Goal: Information Seeking & Learning: Check status

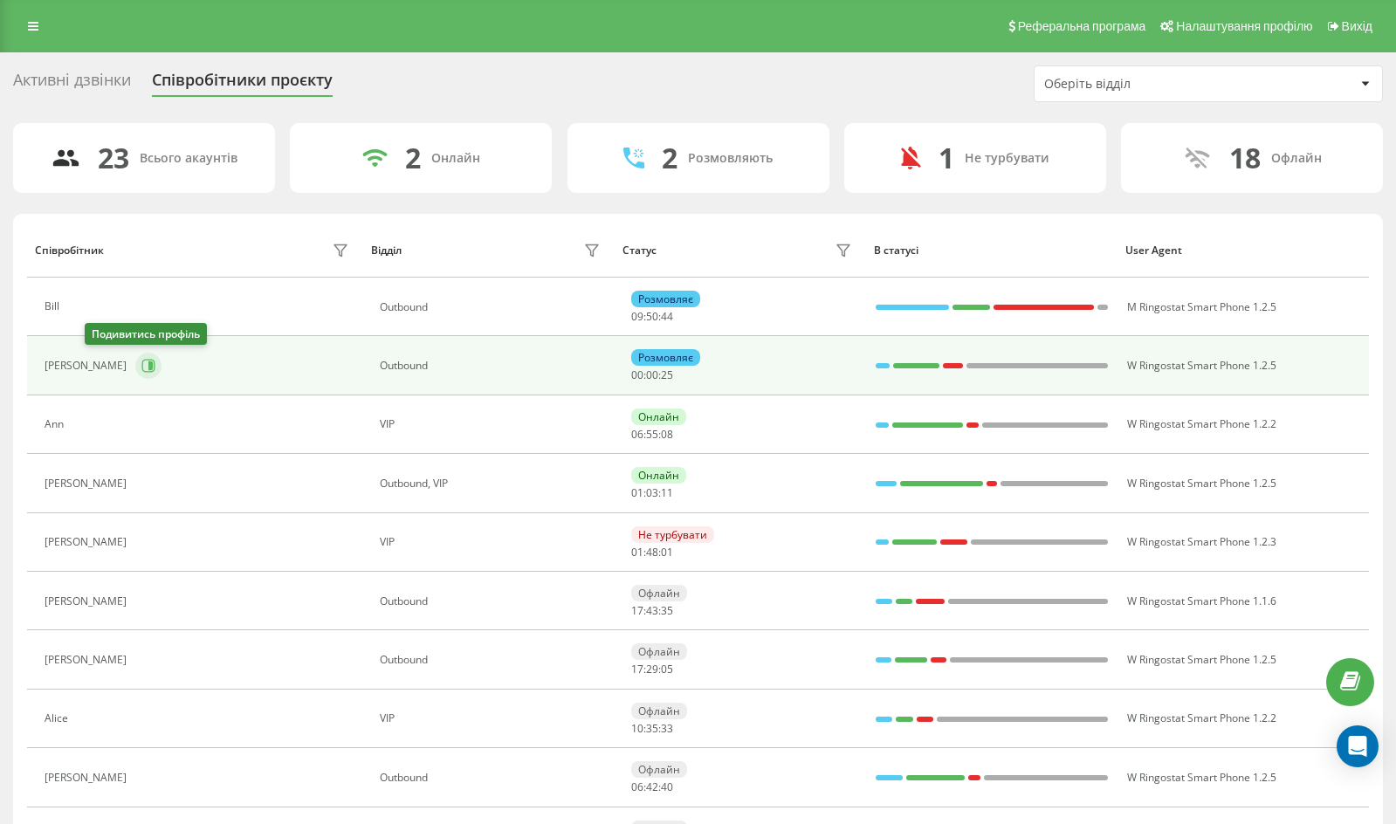
click at [141, 371] on icon at bounding box center [148, 366] width 14 height 14
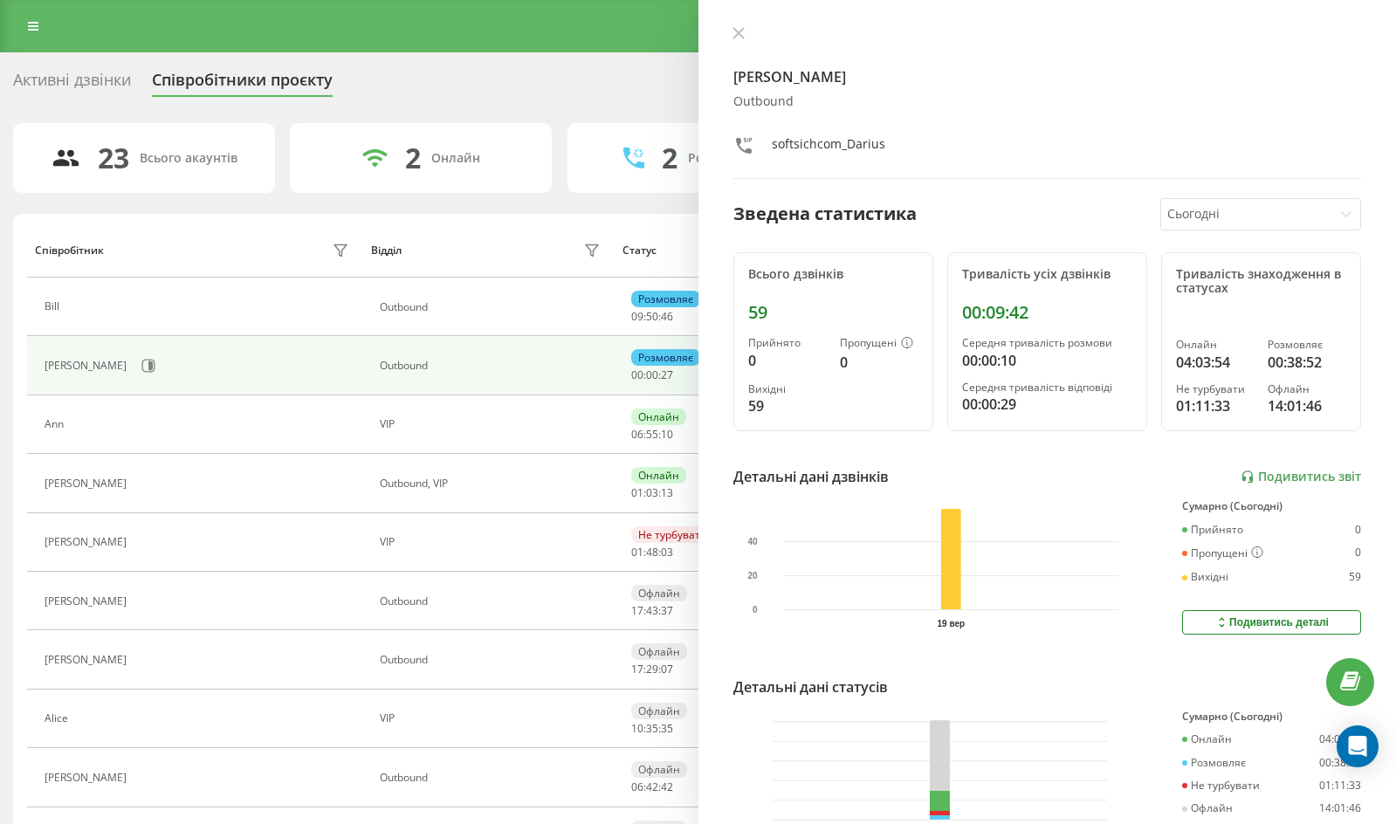
click at [722, 31] on div "Darius Оutbound softsichcom_Darius Зведена статистика Сьогодні Всього дзвінків …" at bounding box center [1047, 412] width 698 height 824
click at [747, 33] on button at bounding box center [738, 34] width 23 height 17
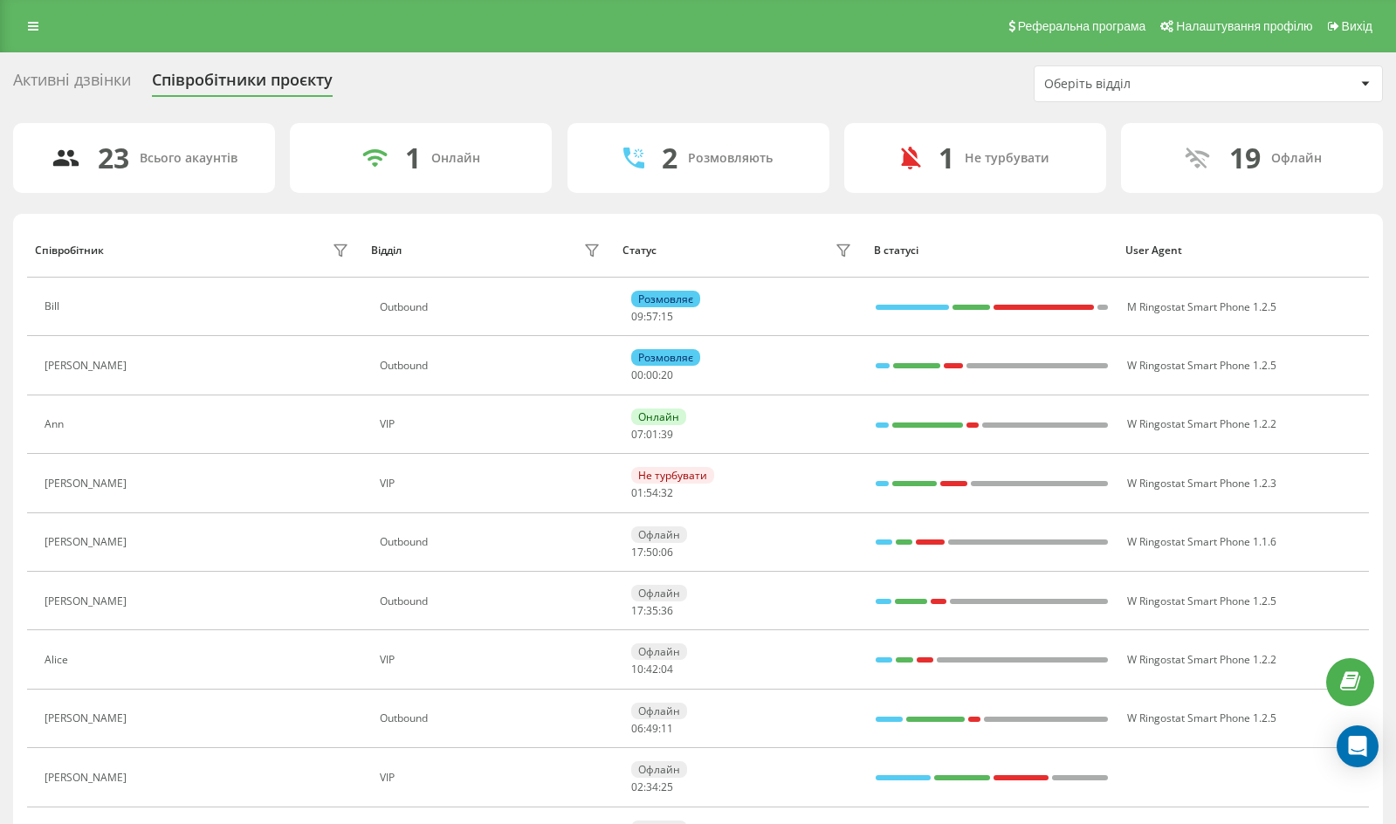
click at [139, 364] on icon at bounding box center [146, 366] width 14 height 14
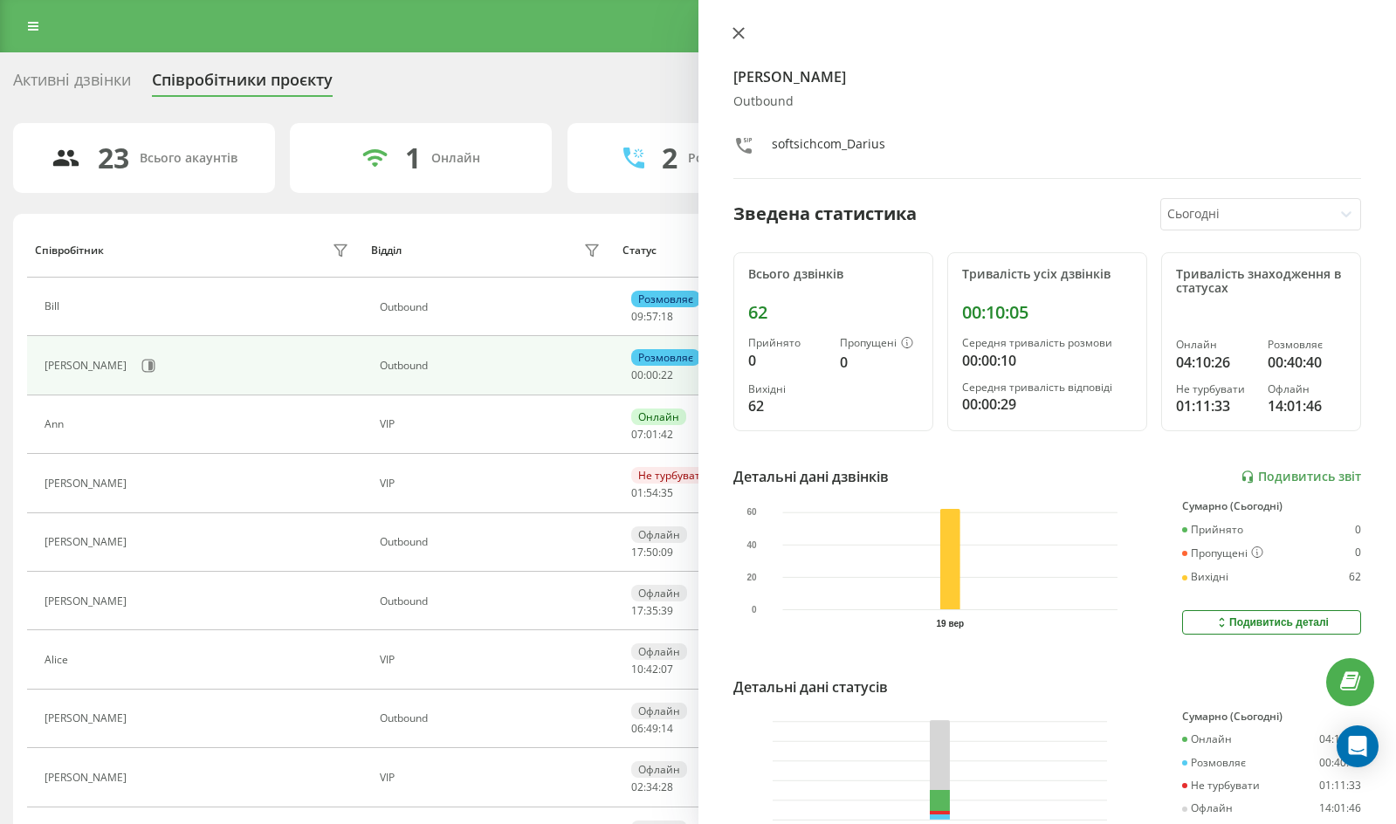
click at [745, 43] on button at bounding box center [738, 34] width 23 height 17
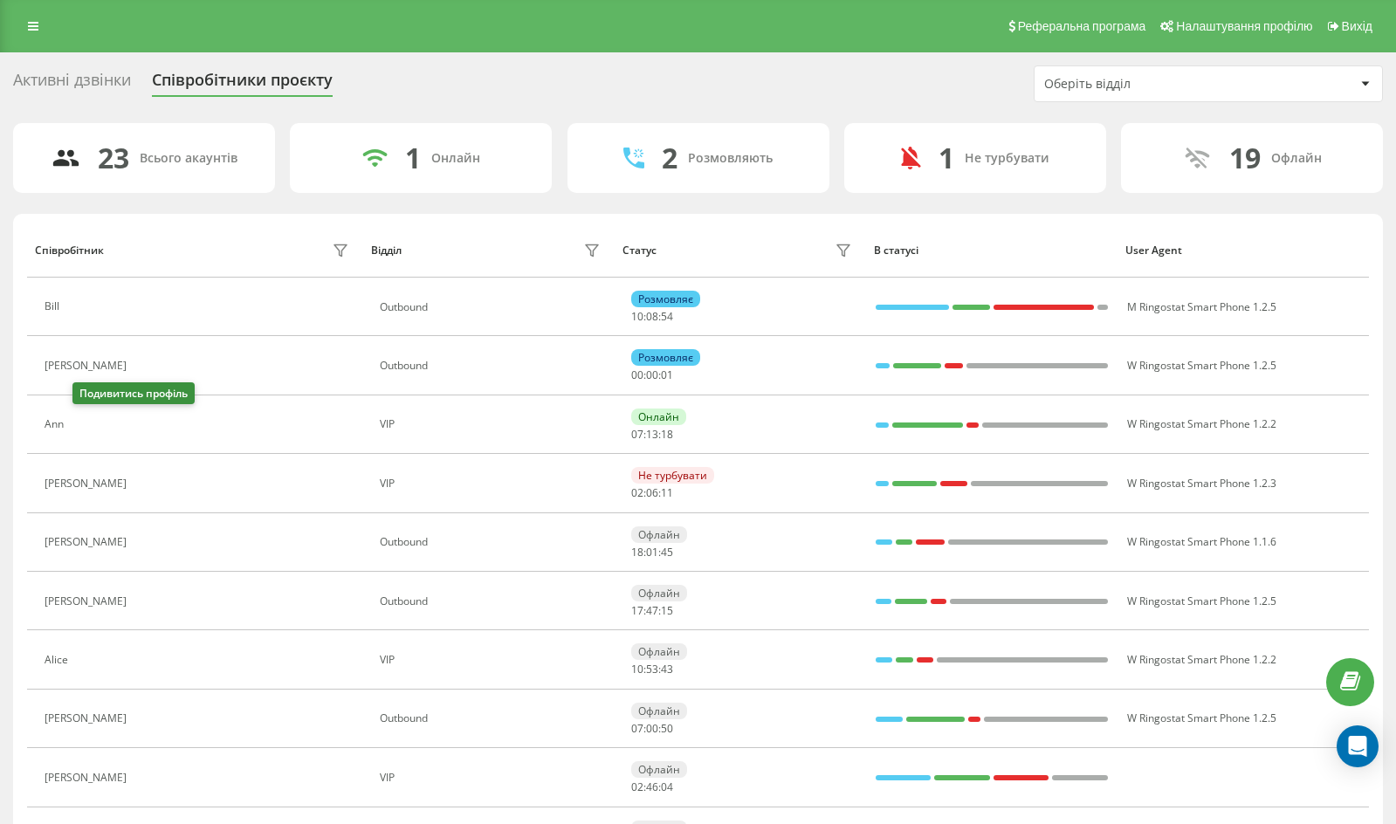
click at [90, 429] on icon at bounding box center [83, 424] width 13 height 13
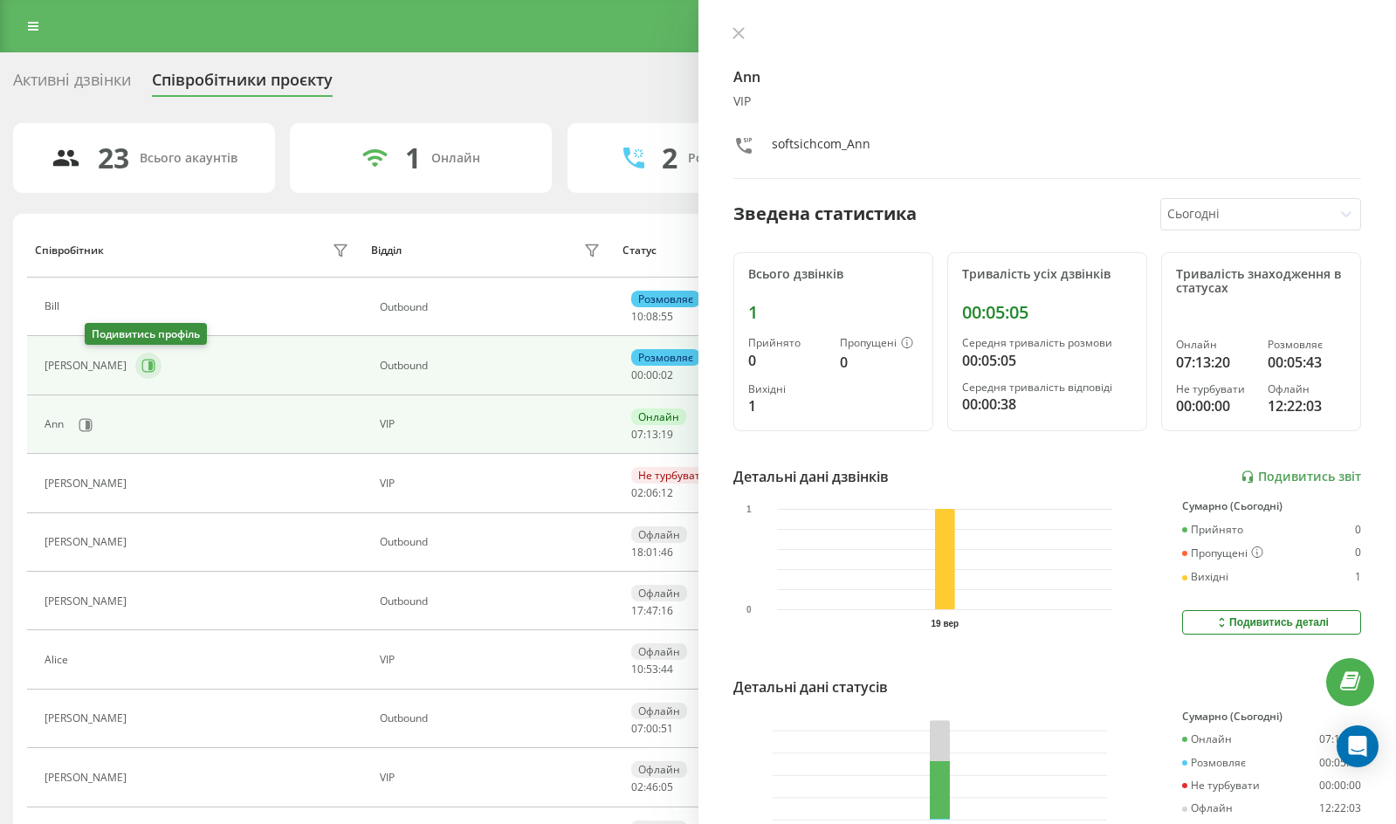
click at [135, 355] on button at bounding box center [148, 366] width 26 height 26
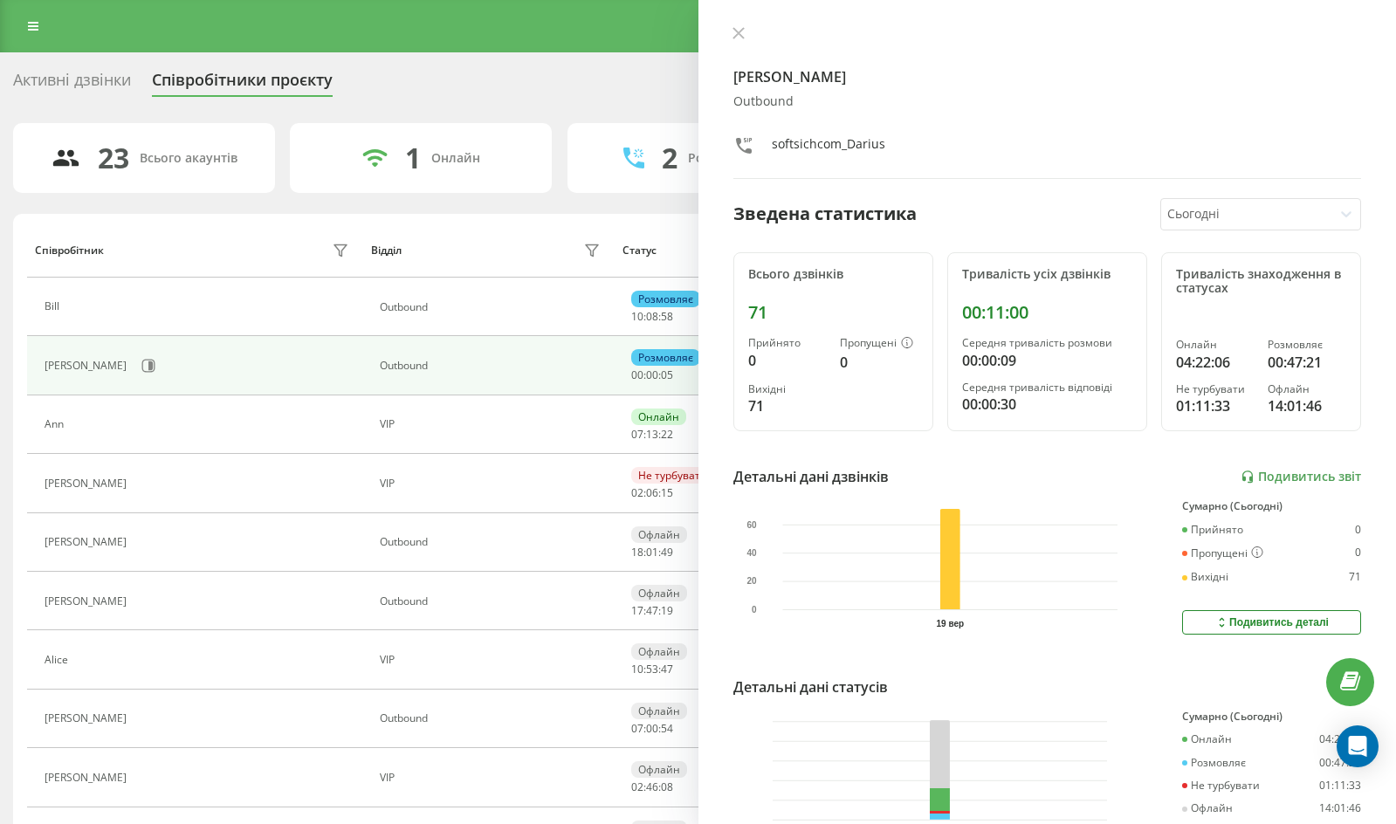
click at [733, 47] on div "Darius Оutbound softsichcom_Darius" at bounding box center [1047, 102] width 628 height 153
click at [737, 43] on button at bounding box center [738, 34] width 23 height 17
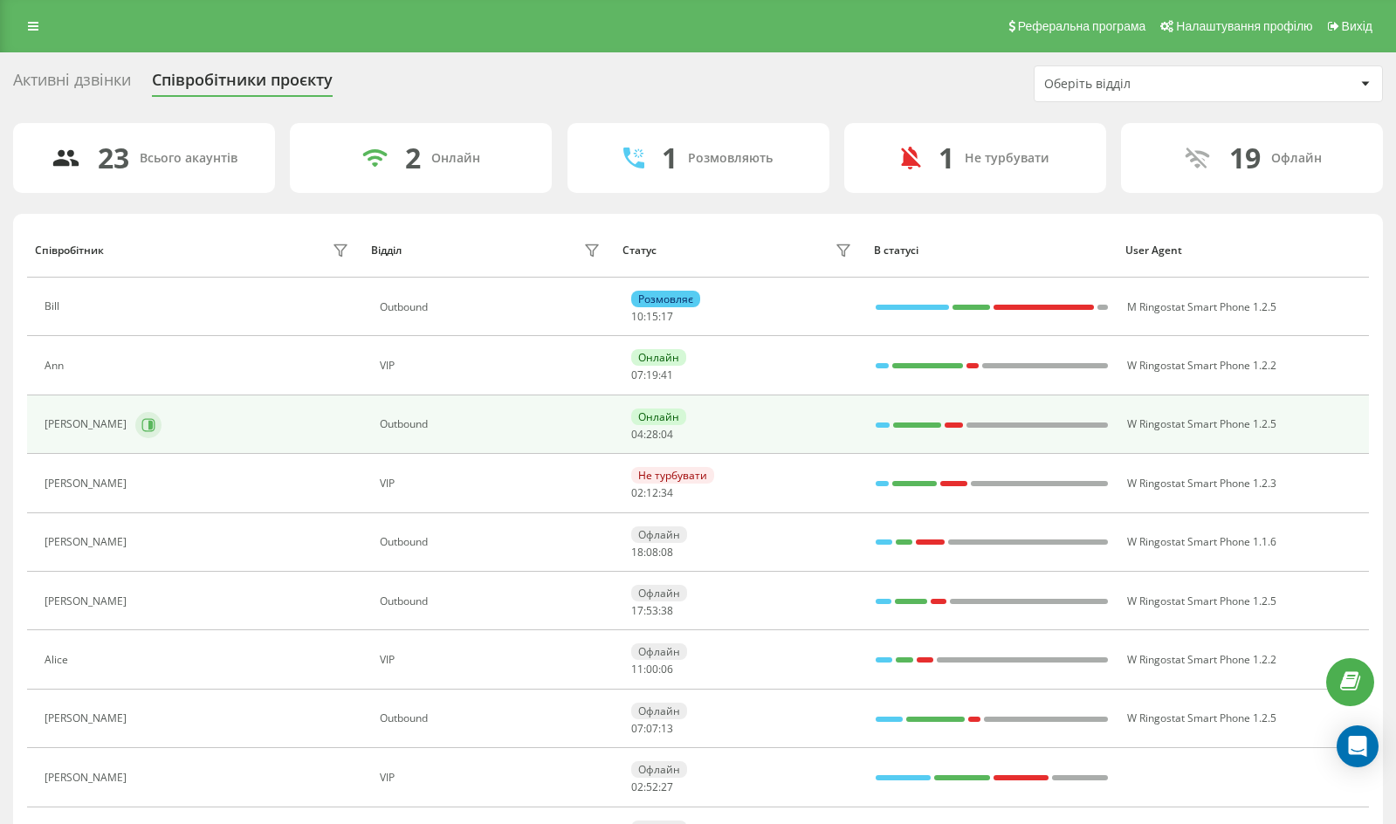
click at [135, 420] on button at bounding box center [148, 425] width 26 height 26
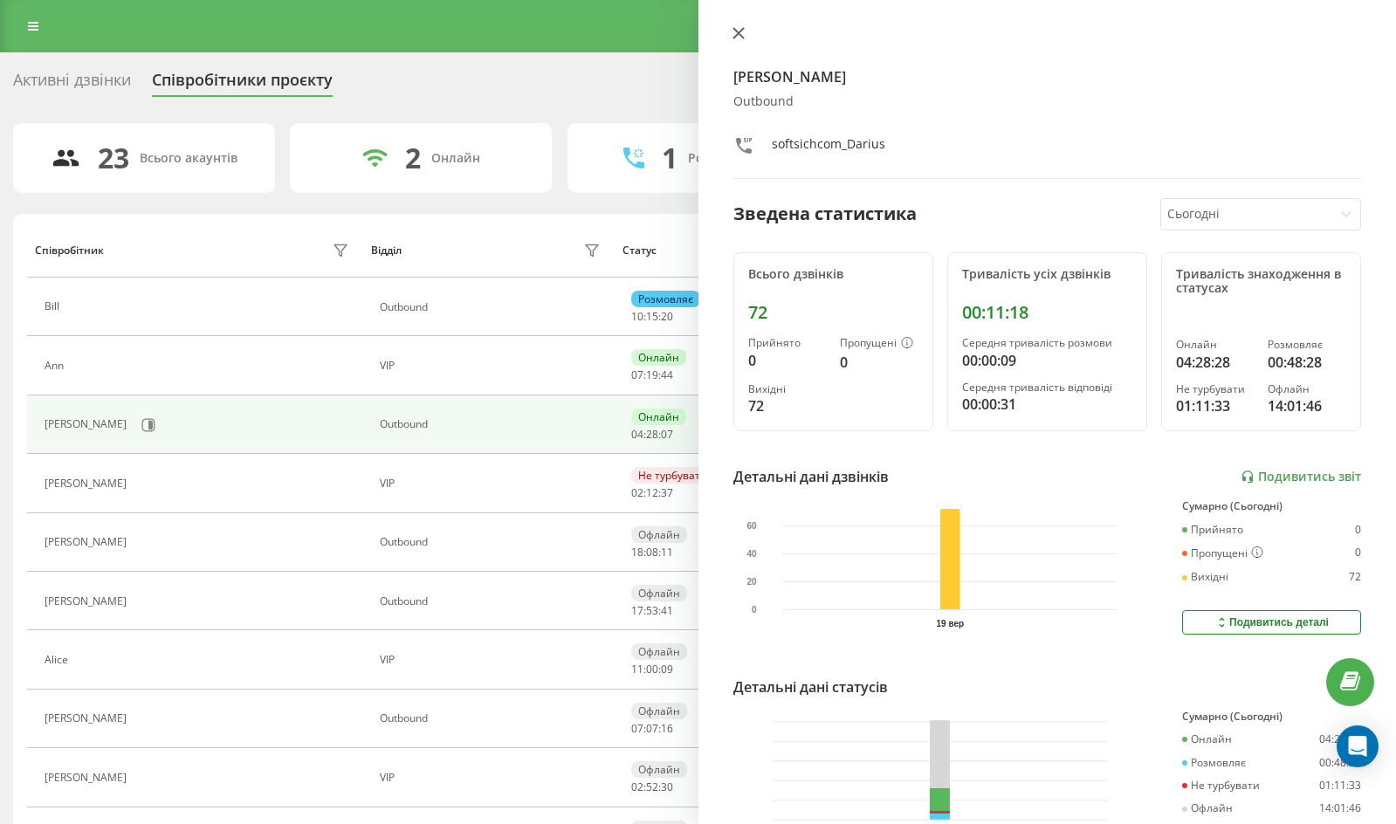
click at [743, 38] on icon at bounding box center [737, 33] width 10 height 10
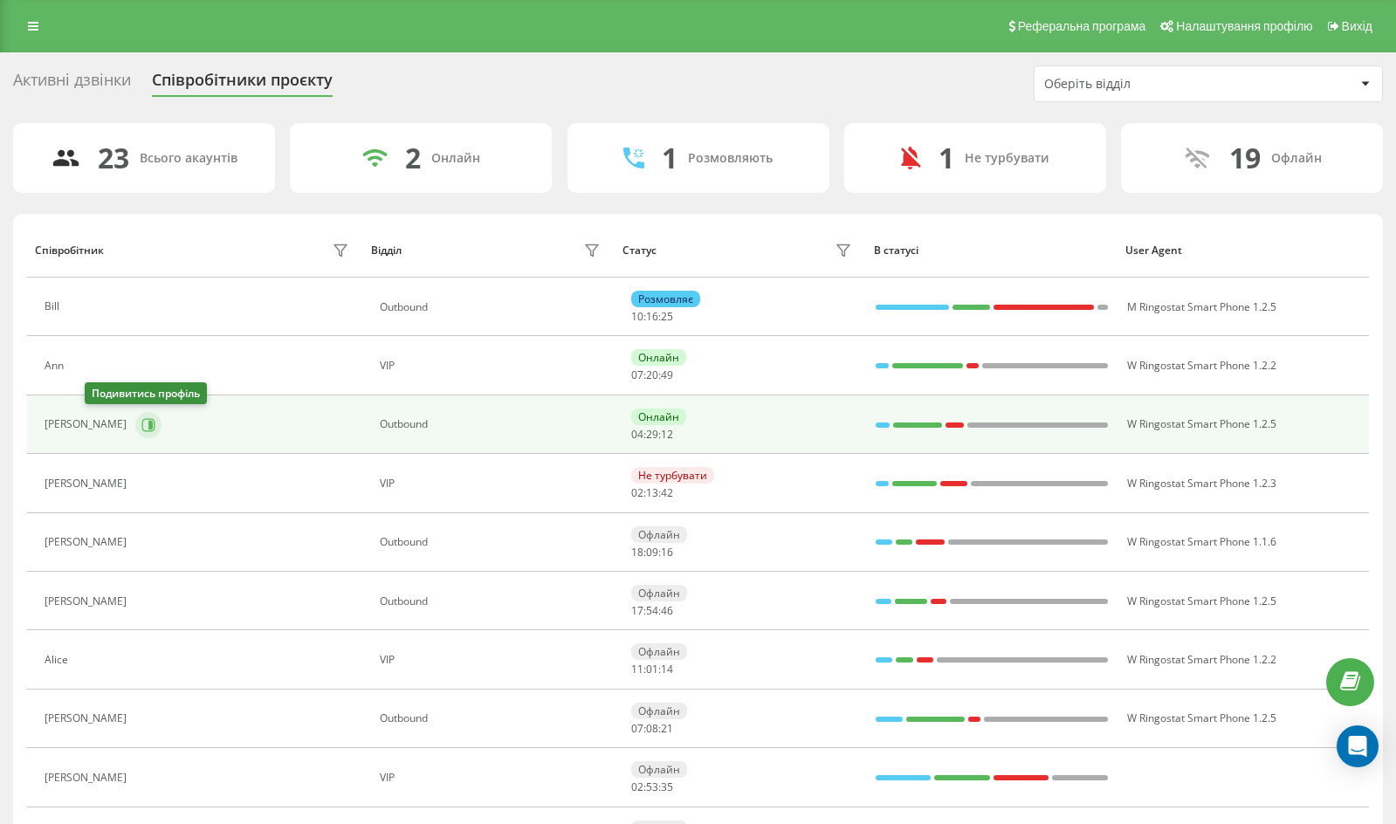
click at [141, 418] on icon at bounding box center [148, 425] width 14 height 14
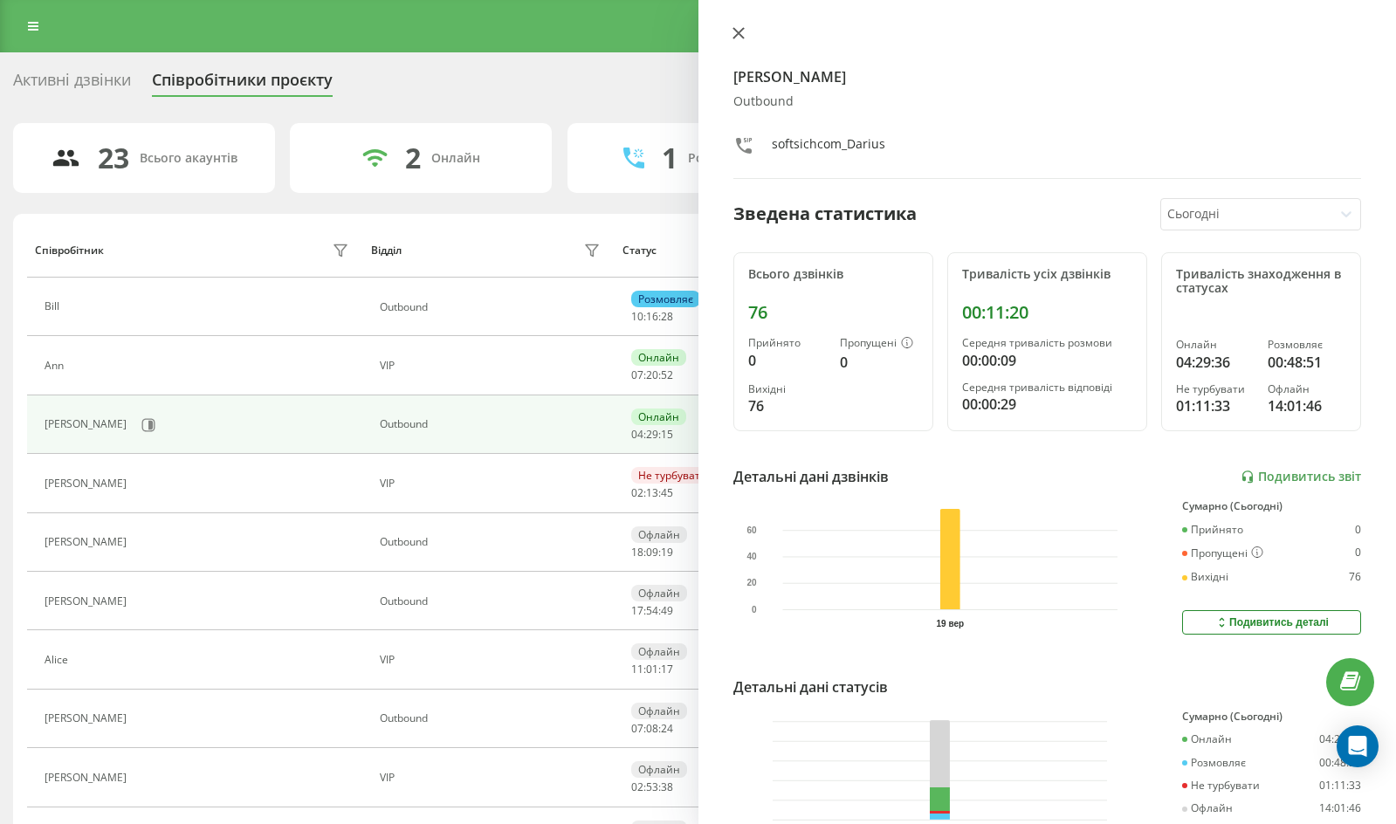
click at [737, 30] on icon at bounding box center [738, 33] width 12 height 12
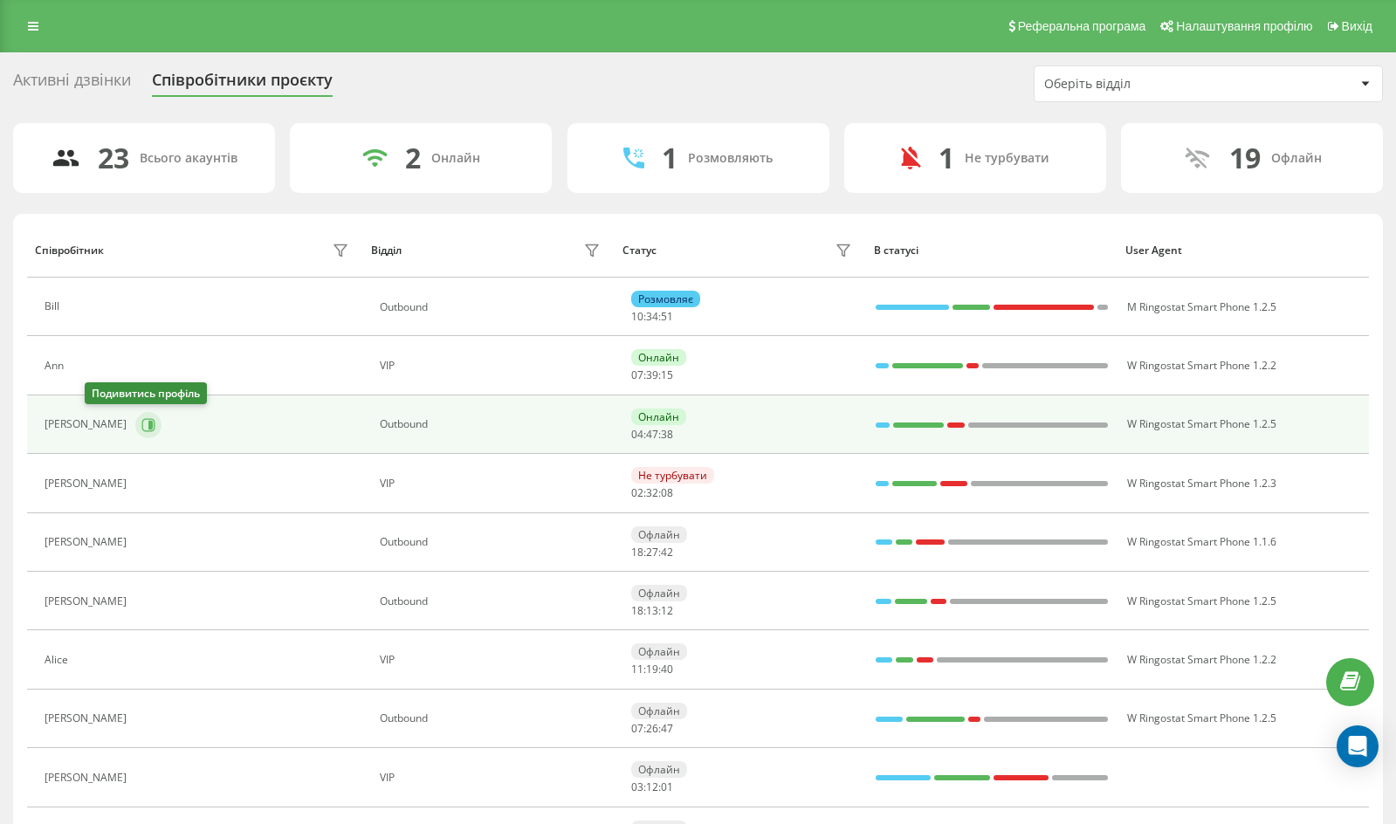
click at [142, 419] on icon at bounding box center [148, 424] width 13 height 13
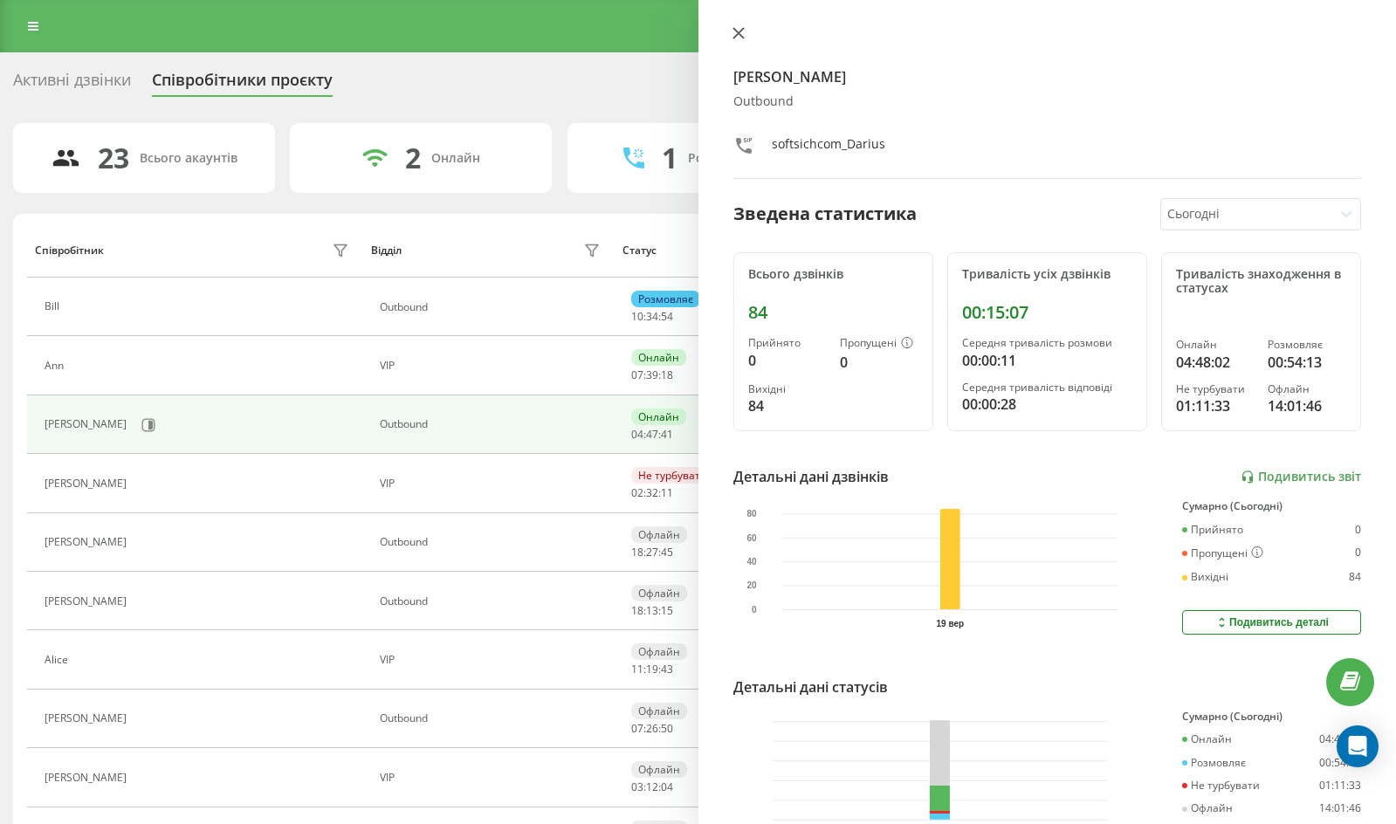
click at [737, 32] on icon at bounding box center [737, 33] width 10 height 10
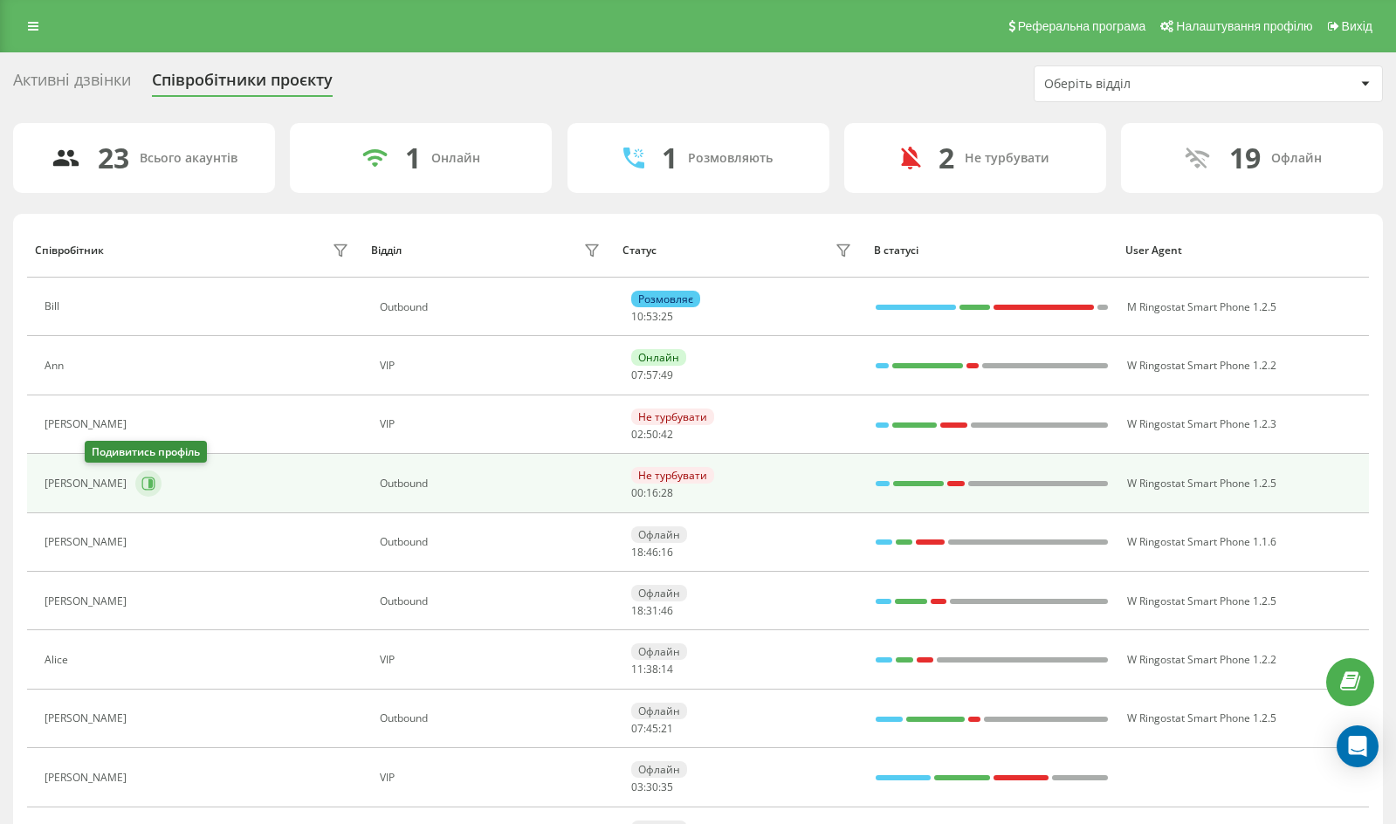
click at [141, 477] on icon at bounding box center [148, 484] width 14 height 14
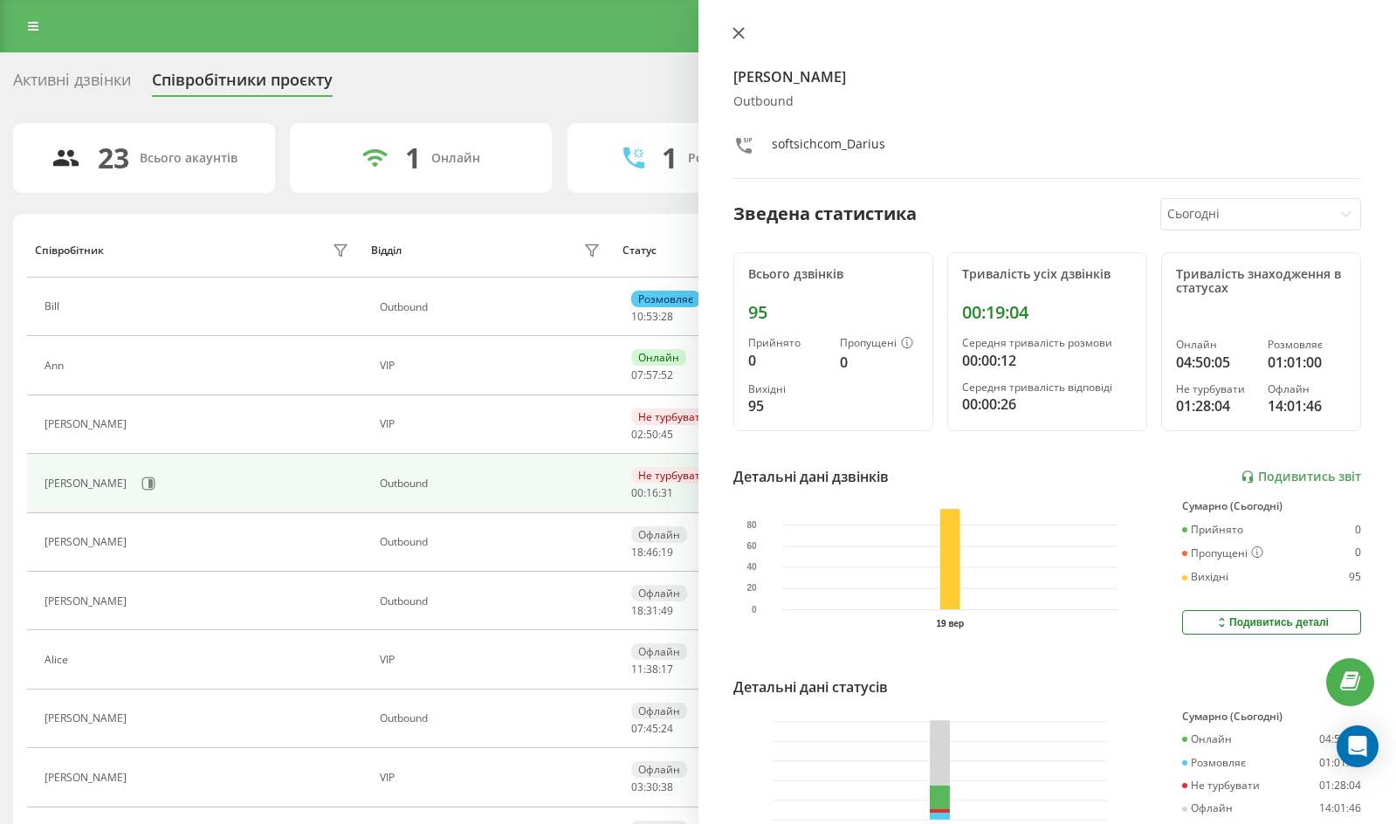
click at [743, 38] on icon at bounding box center [737, 33] width 10 height 10
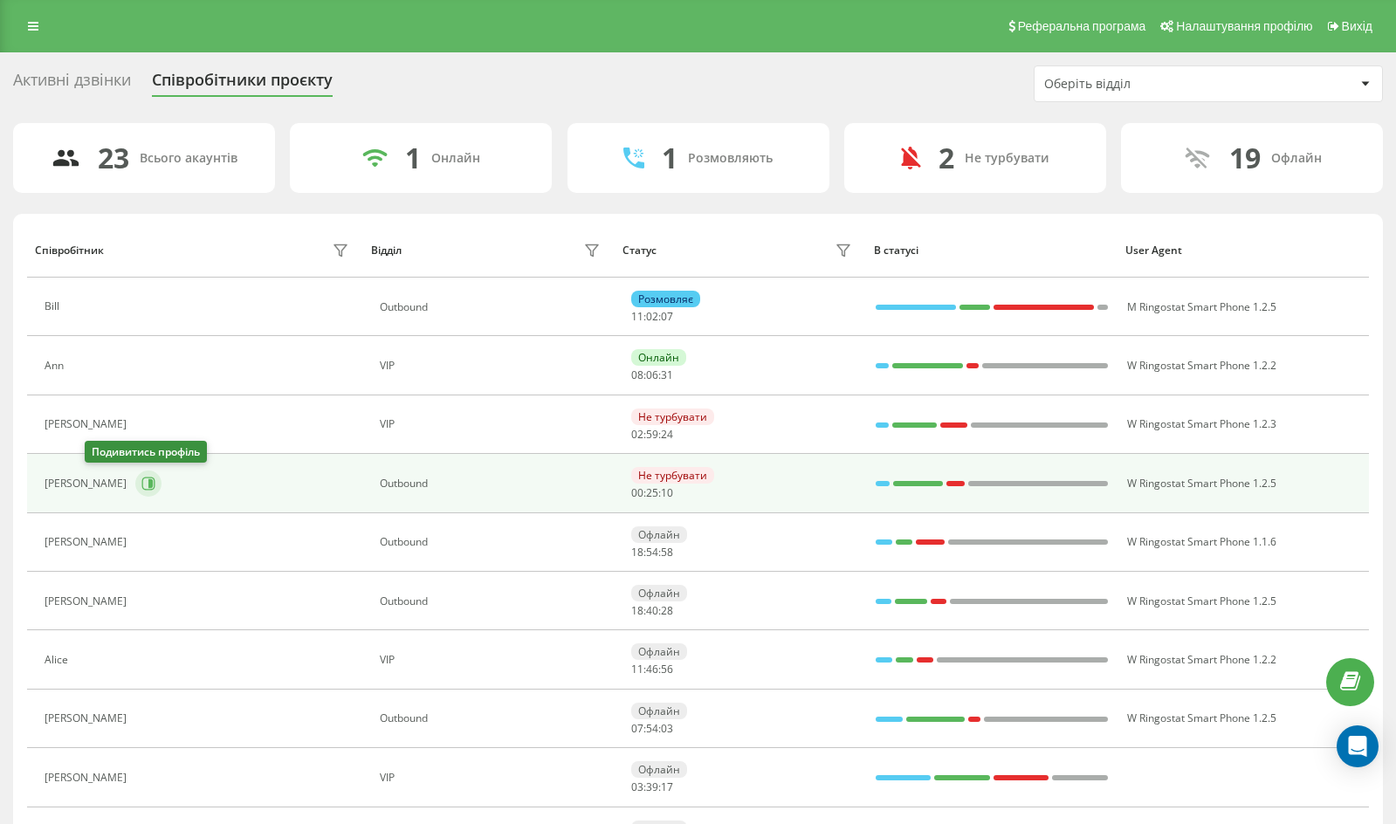
click at [141, 485] on icon at bounding box center [148, 484] width 14 height 14
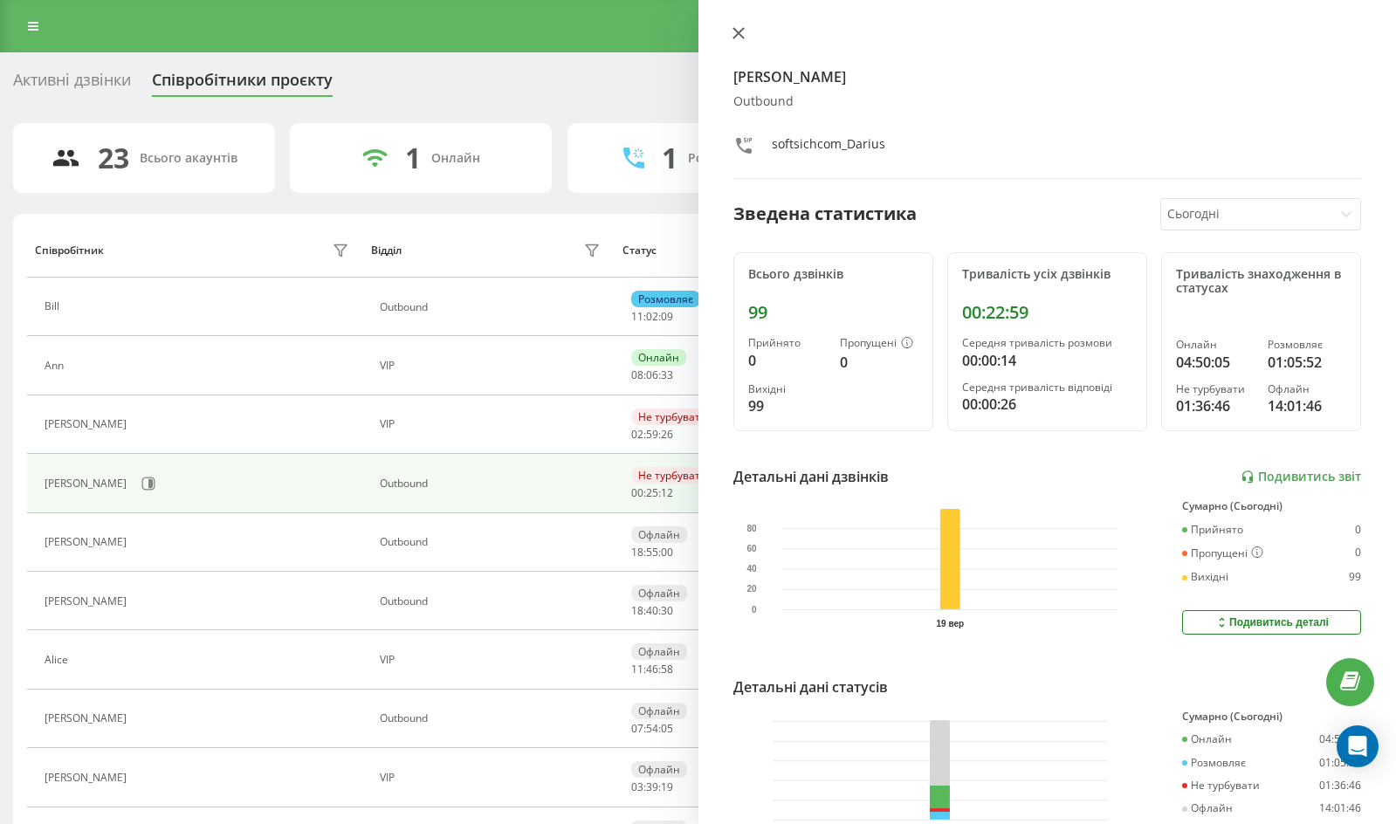
drag, startPoint x: 727, startPoint y: 44, endPoint x: 742, endPoint y: 36, distance: 16.8
click at [727, 43] on div "Darius Оutbound softsichcom_Darius Зведена статистика Сьогодні Всього дзвінків …" at bounding box center [1047, 412] width 698 height 824
click at [742, 36] on icon at bounding box center [738, 33] width 12 height 12
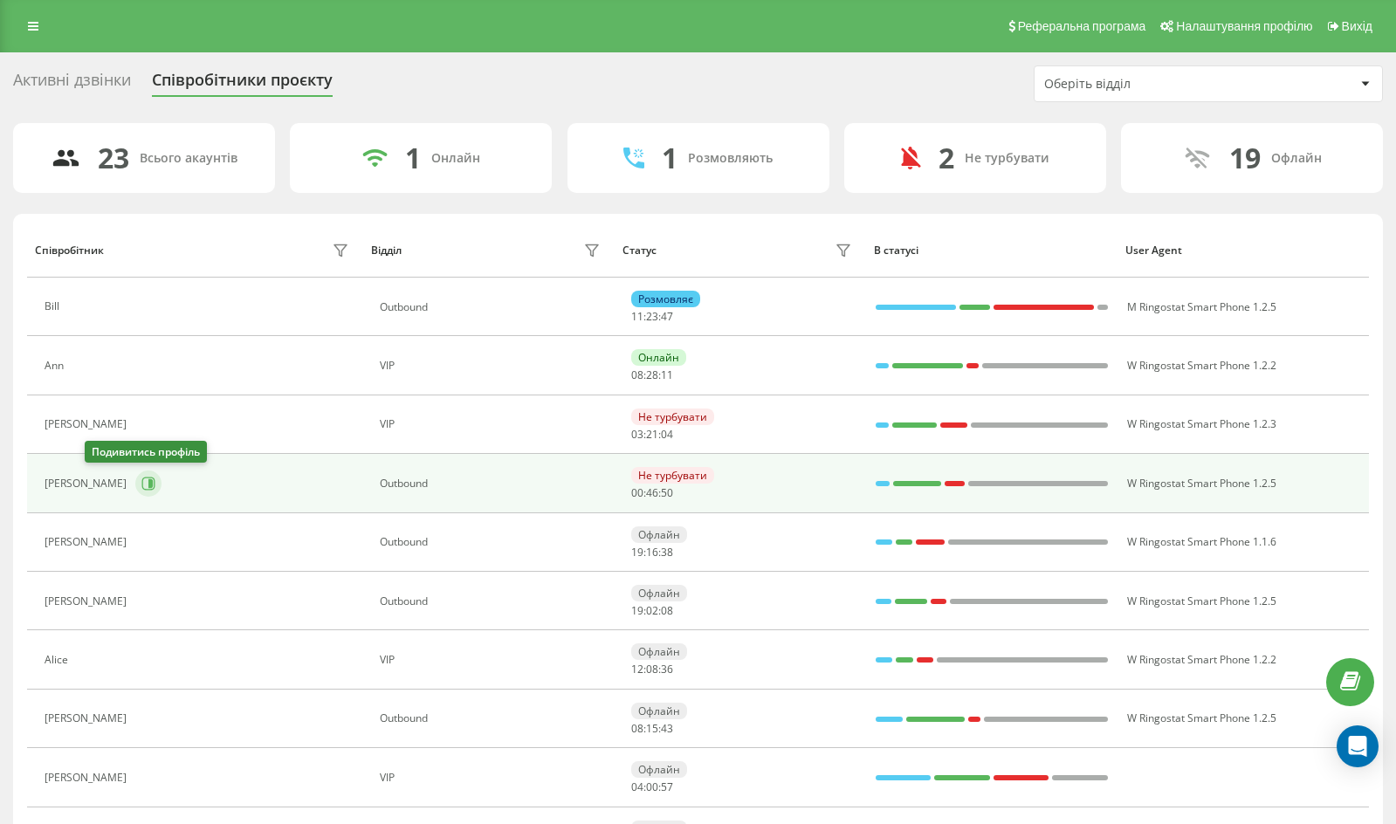
click at [135, 488] on button at bounding box center [148, 483] width 26 height 26
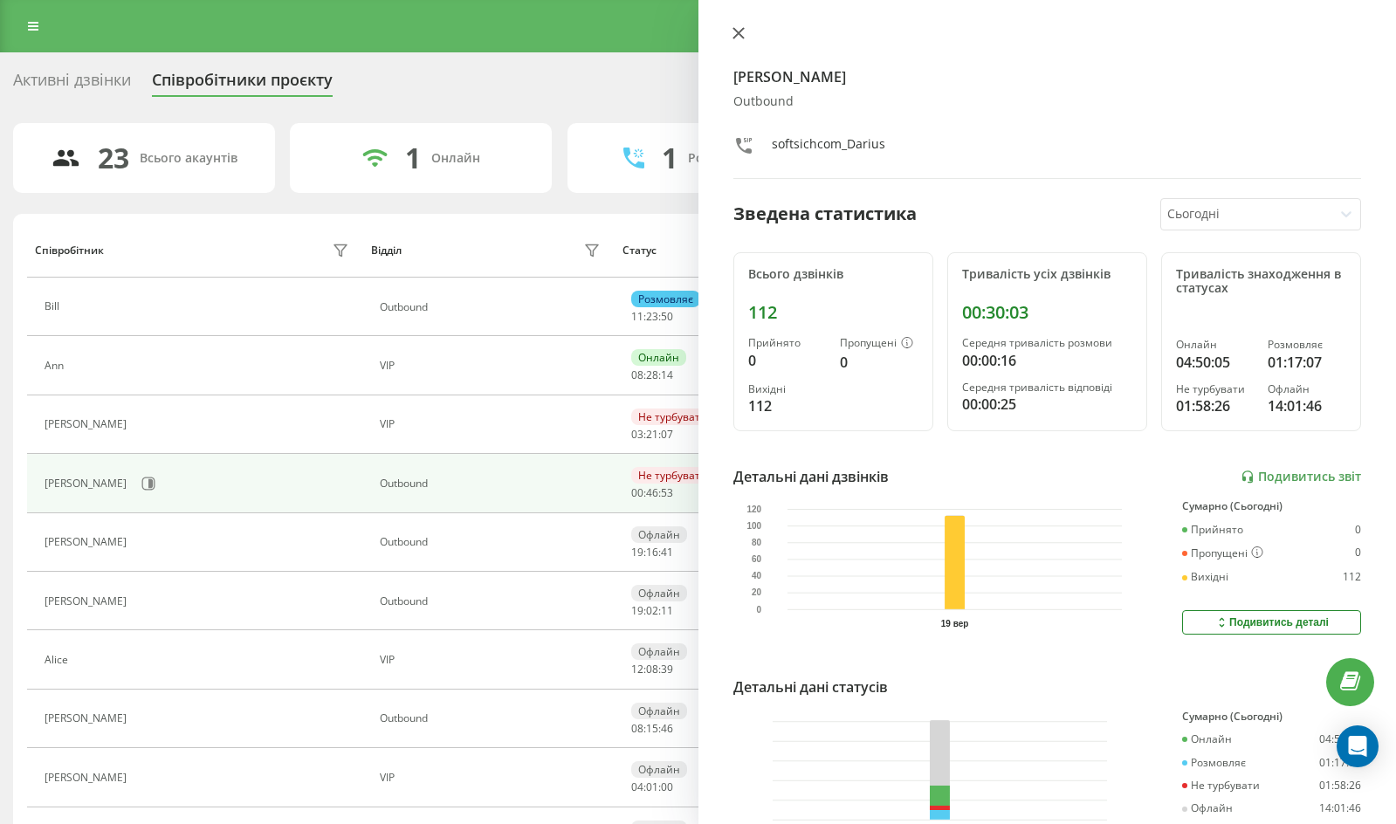
click at [733, 41] on button at bounding box center [738, 34] width 23 height 17
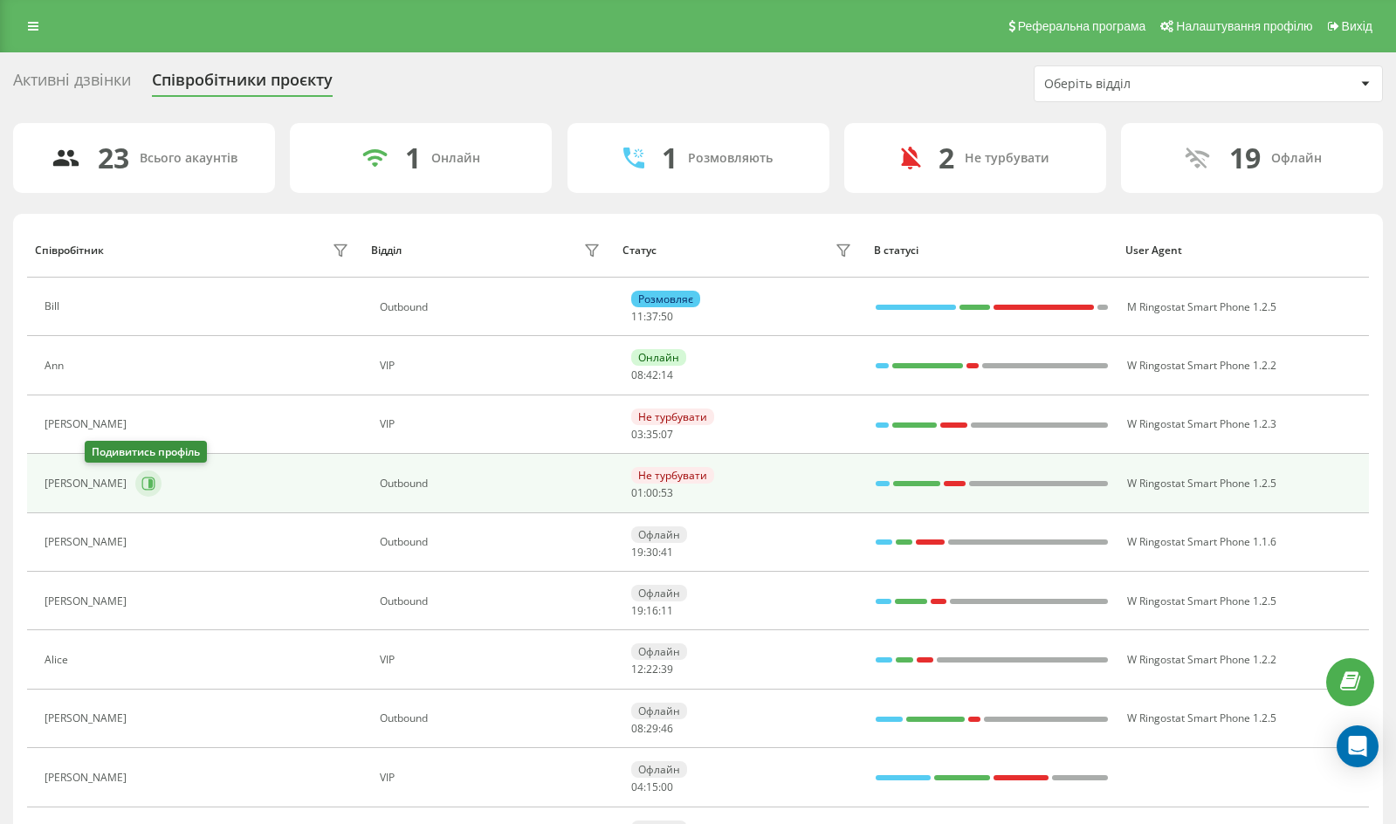
click at [141, 483] on icon at bounding box center [148, 484] width 14 height 14
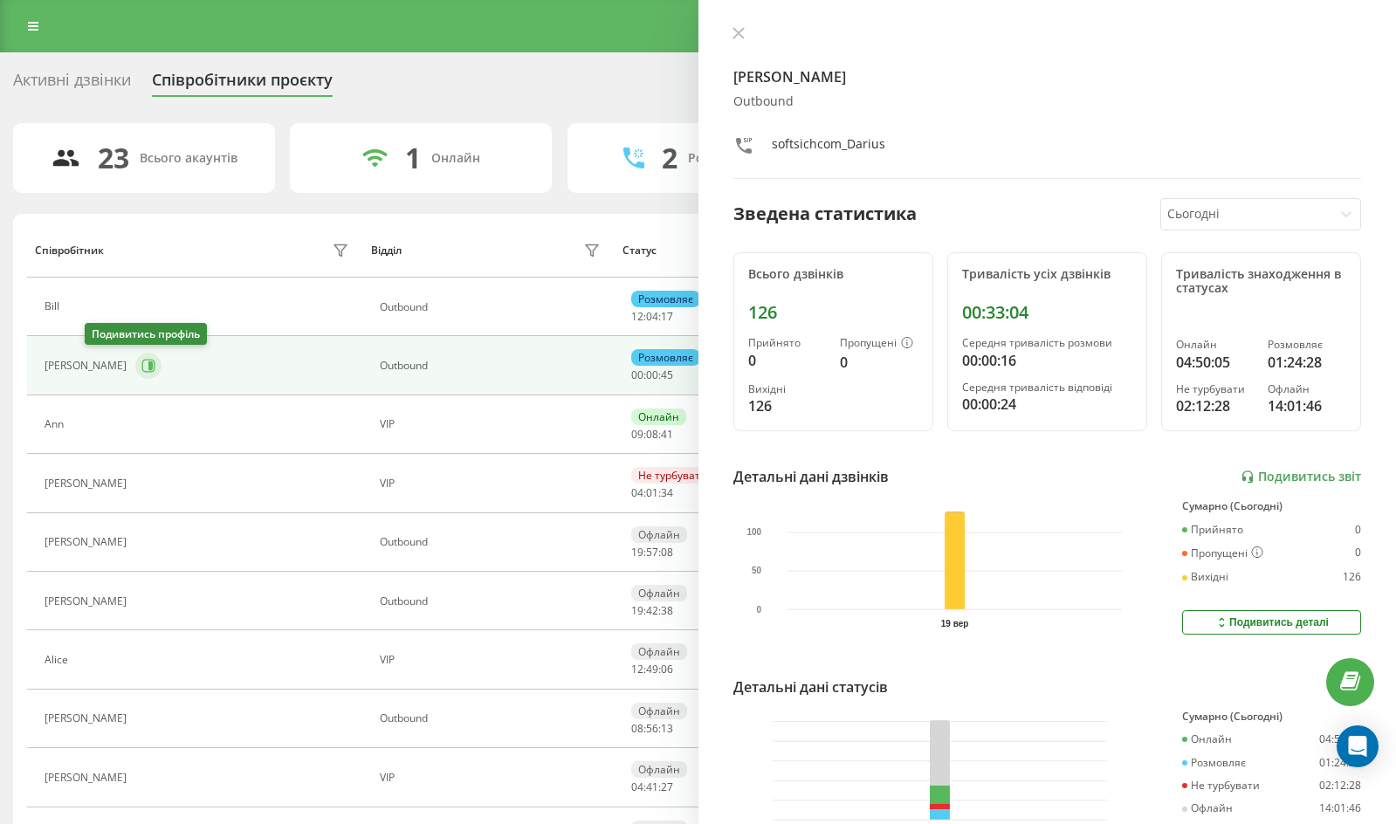
click at [148, 364] on icon at bounding box center [150, 365] width 4 height 9
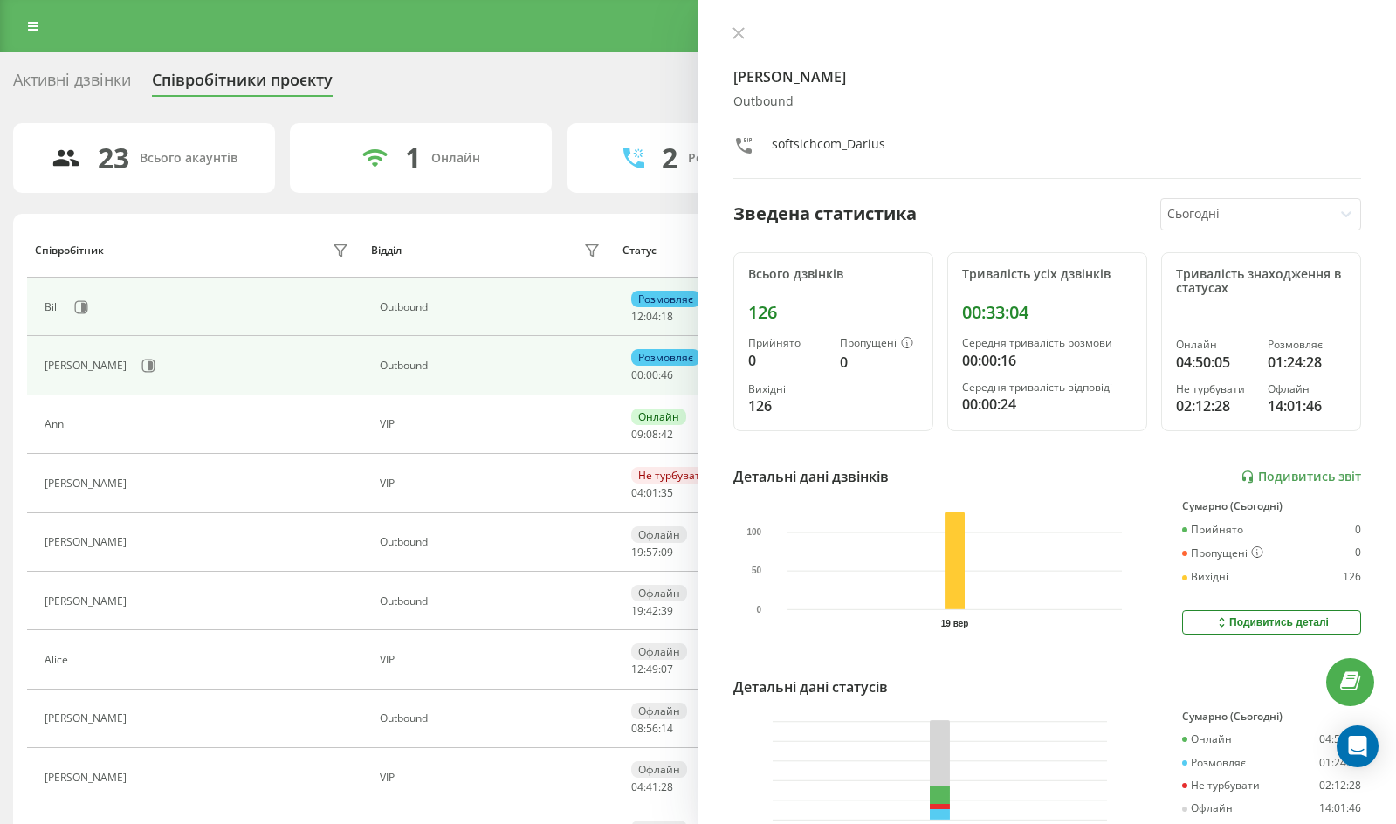
click at [98, 312] on div "Bill" at bounding box center [199, 307] width 308 height 30
click at [82, 312] on icon at bounding box center [81, 306] width 13 height 13
click at [142, 367] on icon at bounding box center [148, 366] width 13 height 13
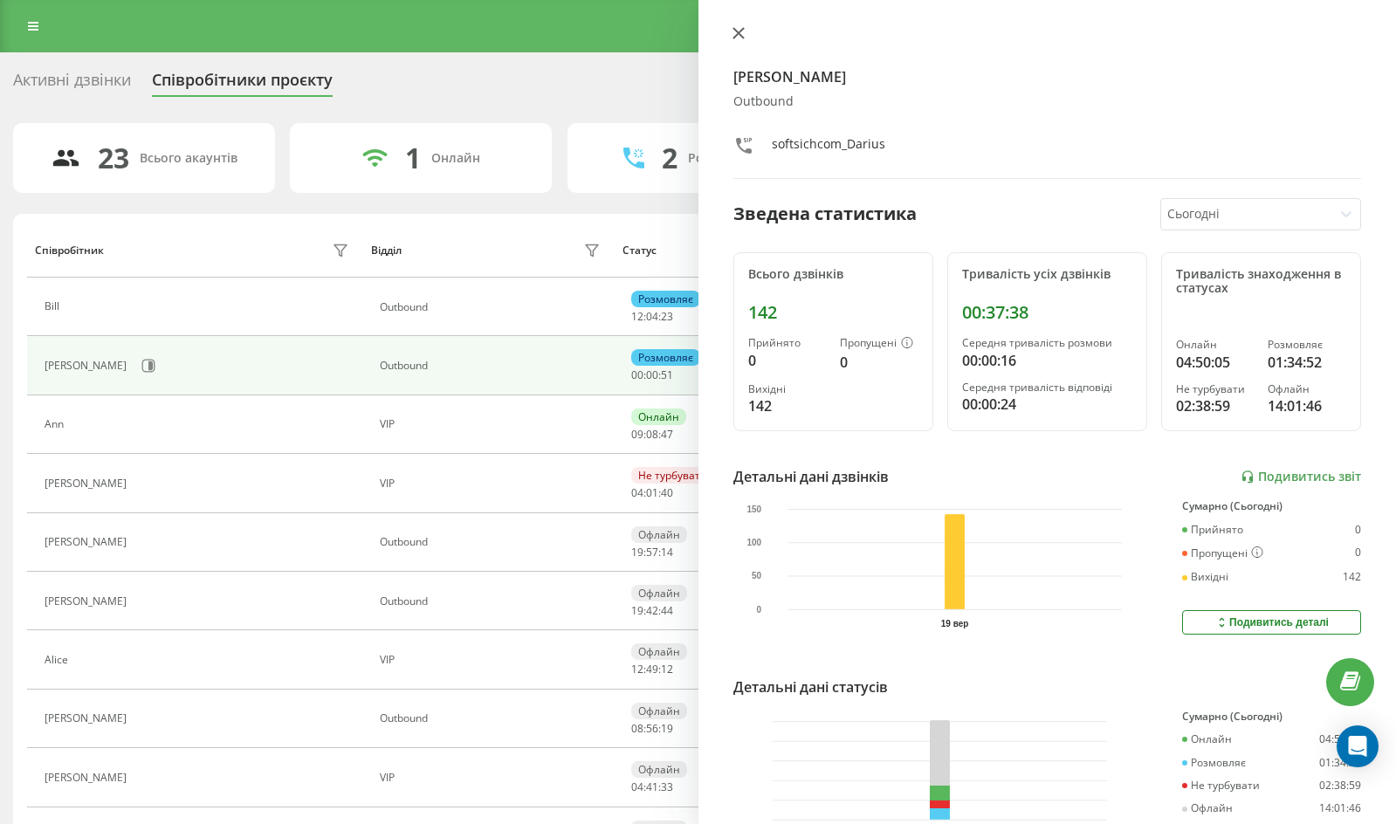
click at [741, 43] on button at bounding box center [738, 34] width 23 height 17
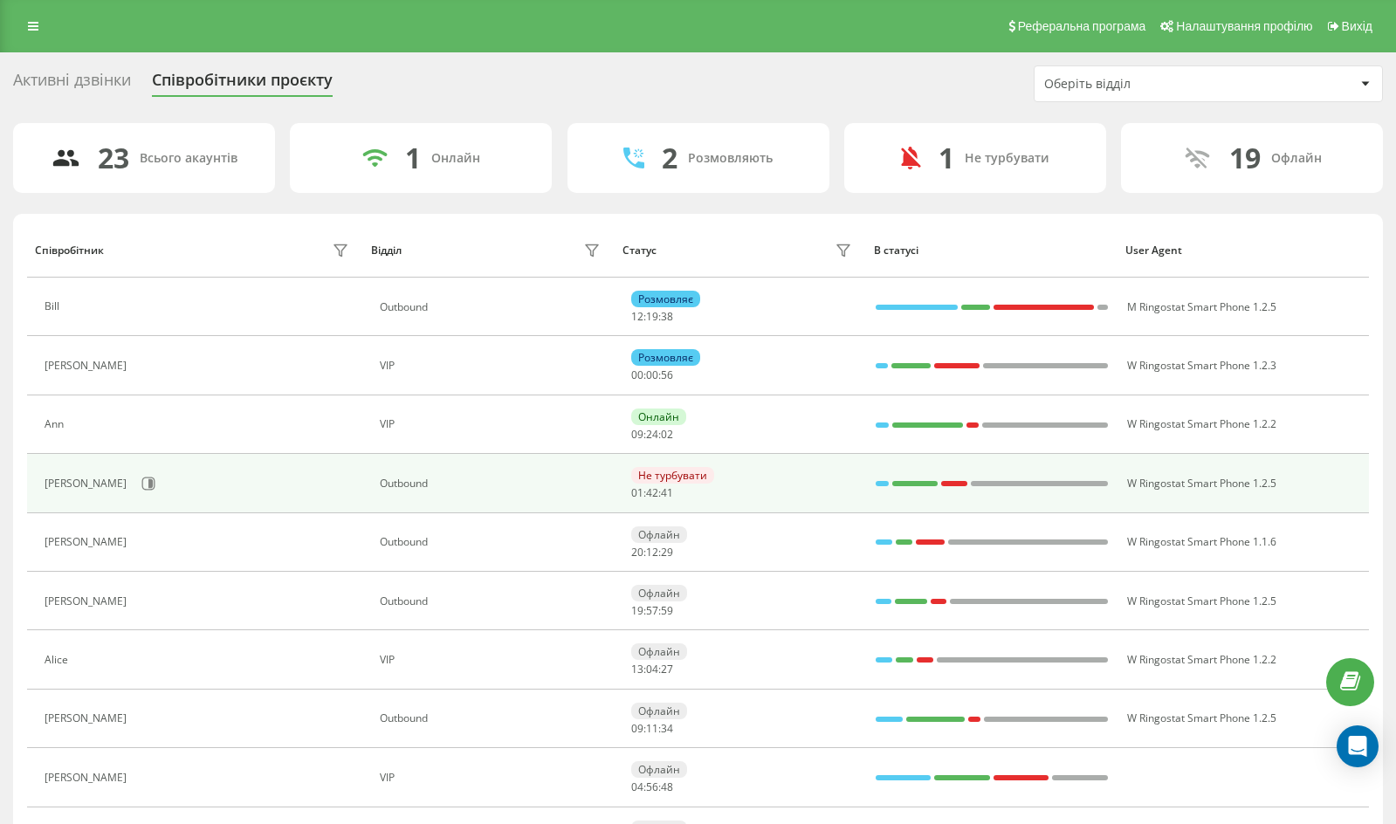
click at [92, 463] on td "[PERSON_NAME]" at bounding box center [194, 483] width 335 height 58
click at [141, 477] on icon at bounding box center [148, 484] width 14 height 14
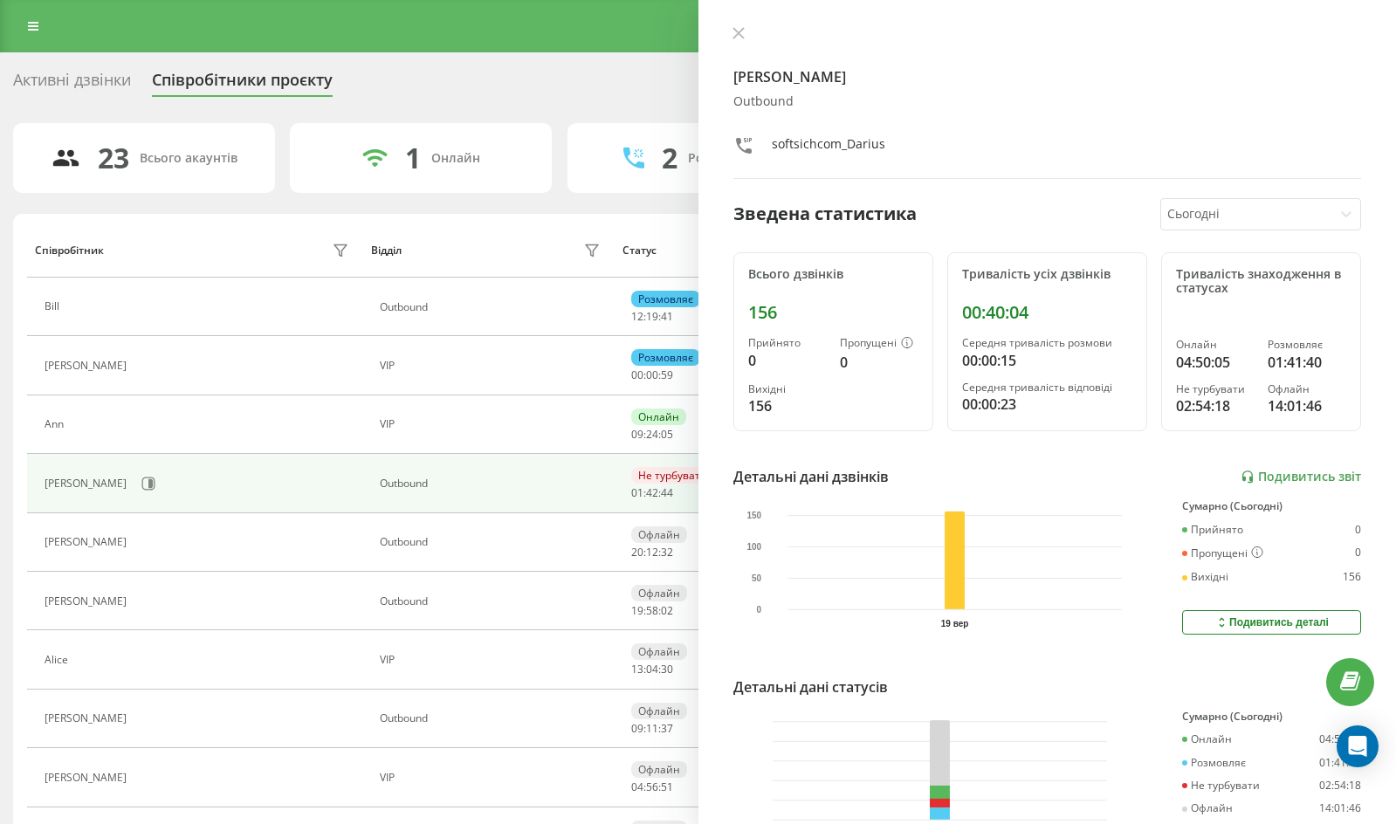
click at [729, 25] on div "Darius Оutbound softsichcom_Darius Зведена статистика Сьогодні Всього дзвінків …" at bounding box center [1047, 412] width 698 height 824
click at [736, 31] on icon at bounding box center [737, 33] width 10 height 10
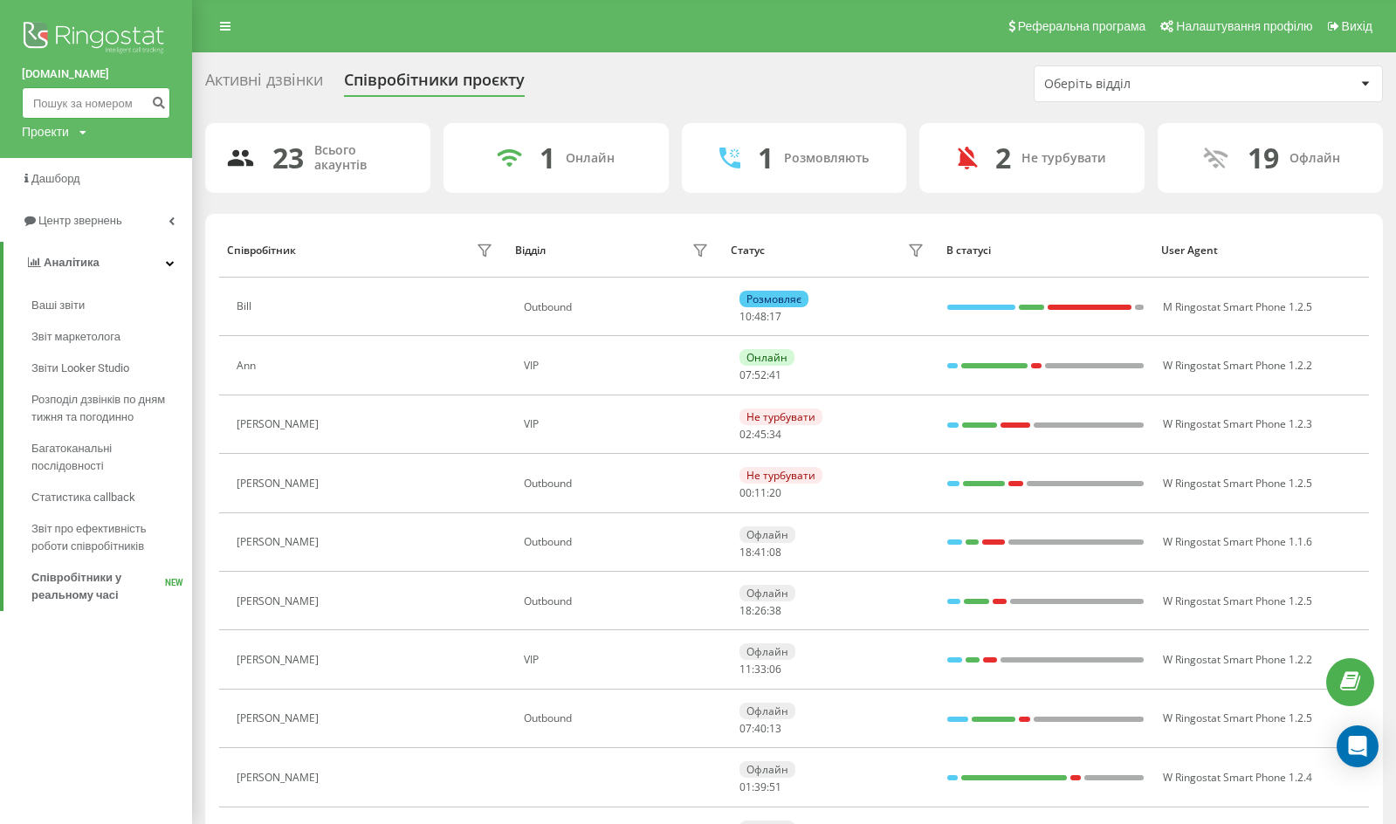
click at [65, 110] on input at bounding box center [96, 102] width 148 height 31
paste input "61498669429"
type input "61498669429"
click at [159, 106] on icon "submit" at bounding box center [158, 100] width 15 height 10
